Goal: Navigation & Orientation: Find specific page/section

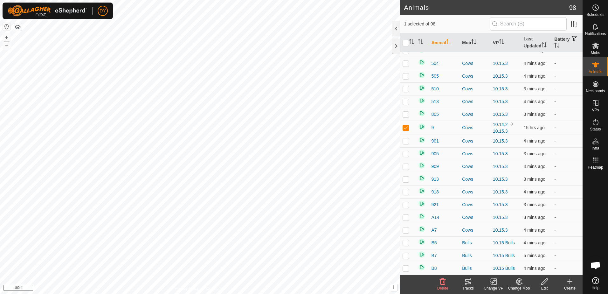
scroll to position [803, 0]
